Goal: Information Seeking & Learning: Learn about a topic

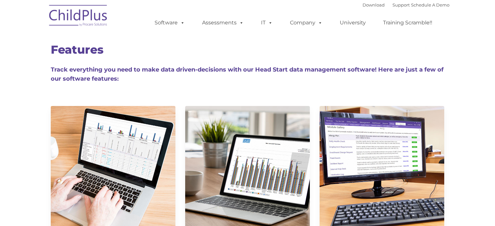
type input ""
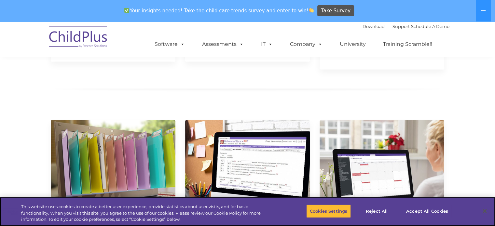
scroll to position [1012, 0]
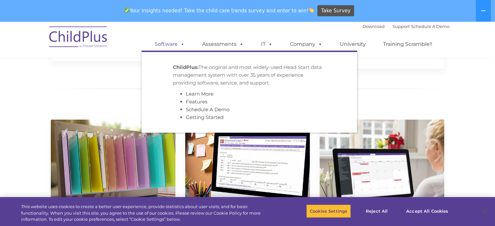
click at [174, 48] on link "Software" at bounding box center [169, 44] width 43 height 13
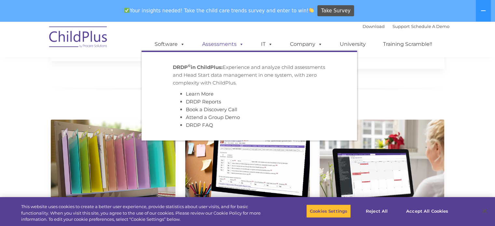
click at [224, 43] on link "Assessments" at bounding box center [222, 44] width 55 height 13
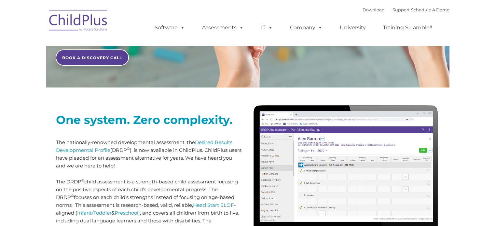
scroll to position [190, 0]
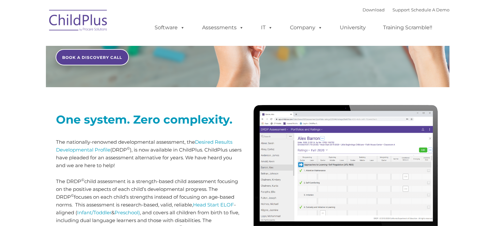
type input ""
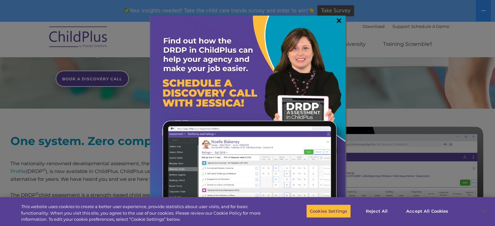
click at [337, 18] on link "×" at bounding box center [338, 20] width 7 height 7
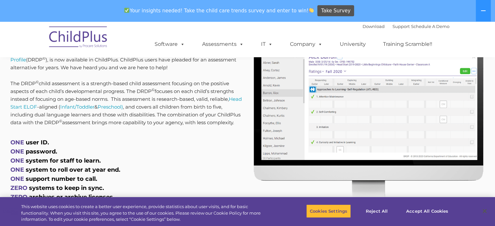
scroll to position [302, 0]
click at [355, 41] on link "University" at bounding box center [352, 44] width 39 height 13
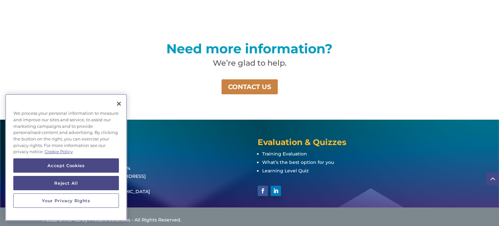
scroll to position [487, 0]
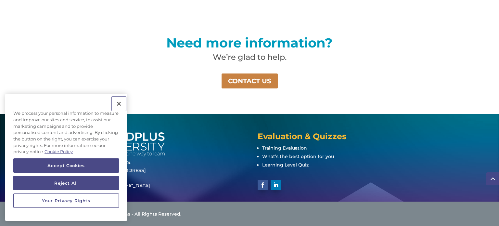
click at [118, 105] on button "Close" at bounding box center [119, 104] width 14 height 14
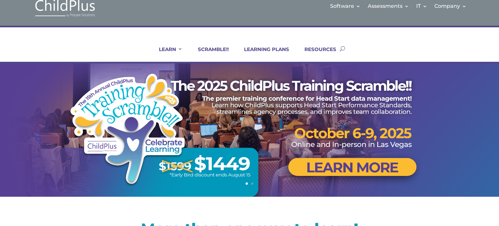
scroll to position [0, 0]
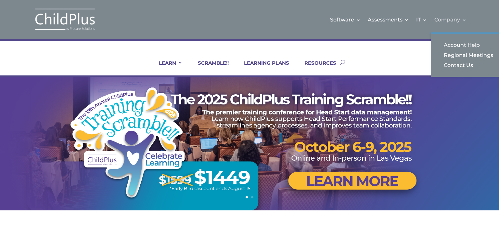
click at [448, 21] on link "Company" at bounding box center [451, 20] width 32 height 26
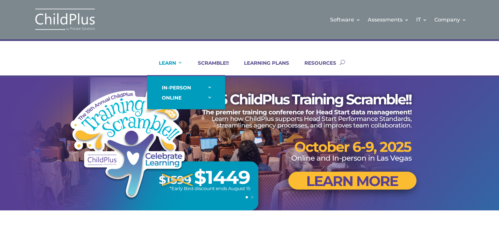
click at [166, 68] on link "LEARN" at bounding box center [167, 68] width 32 height 16
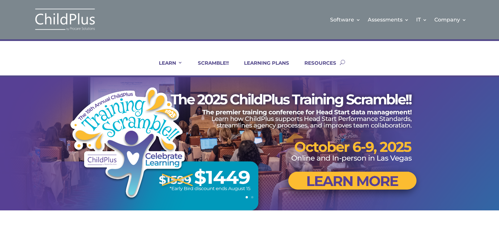
click at [79, 15] on img at bounding box center [65, 20] width 65 height 24
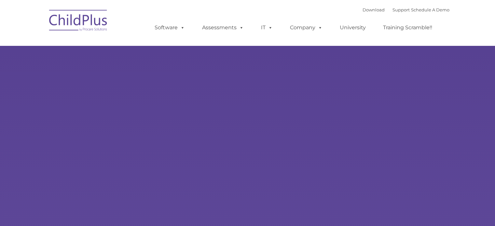
type input ""
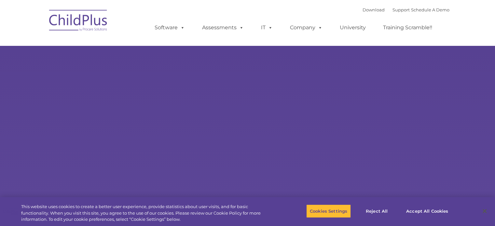
select select "MEDIUM"
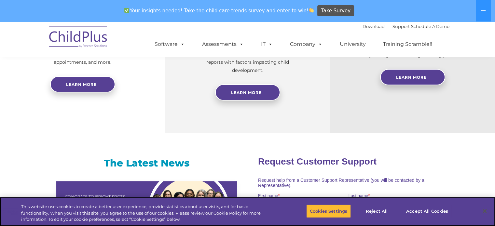
scroll to position [320, 0]
